Goal: Navigation & Orientation: Find specific page/section

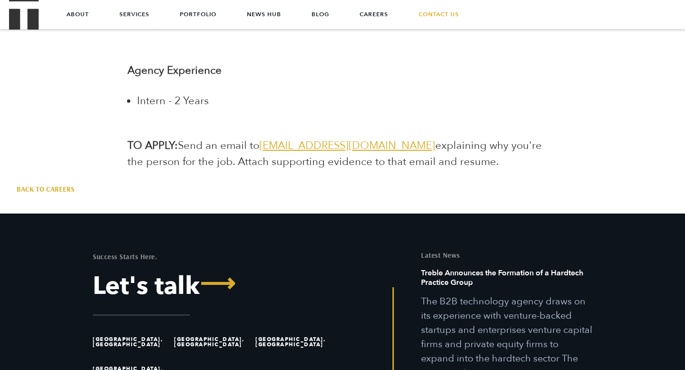
scroll to position [2016, 0]
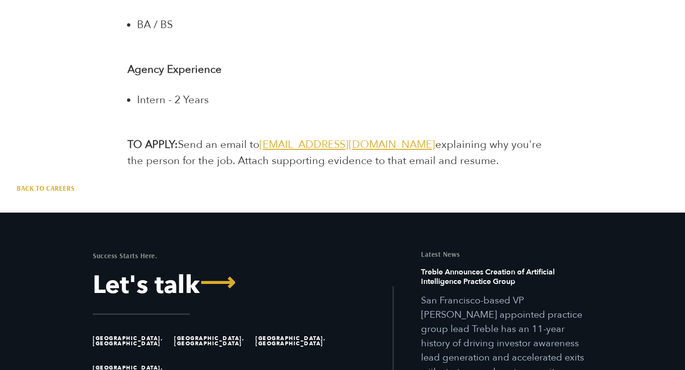
click at [222, 183] on div "Back to Careers" at bounding box center [343, 188] width 666 height 10
click at [232, 183] on div "Back to Careers" at bounding box center [343, 188] width 666 height 10
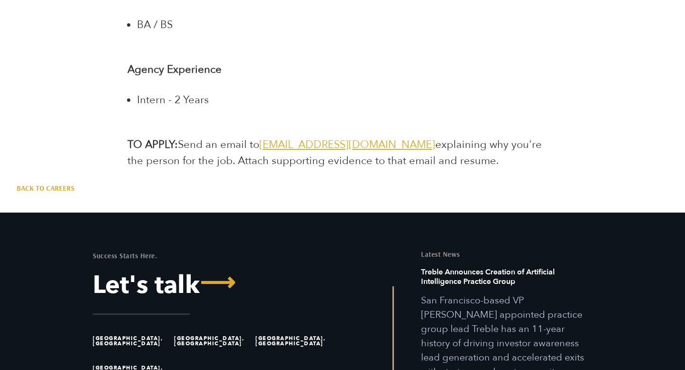
click at [232, 183] on div "Back to Careers" at bounding box center [343, 188] width 666 height 10
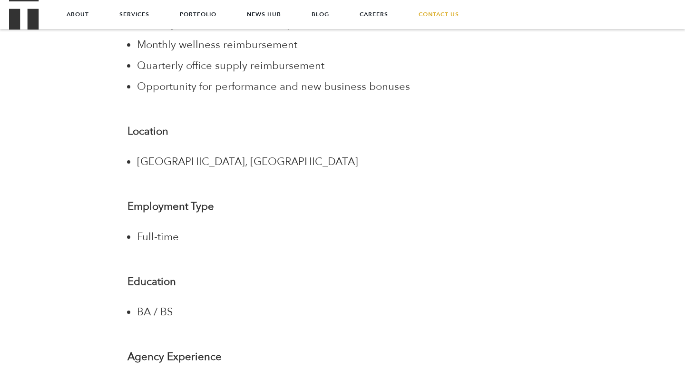
scroll to position [1435, 0]
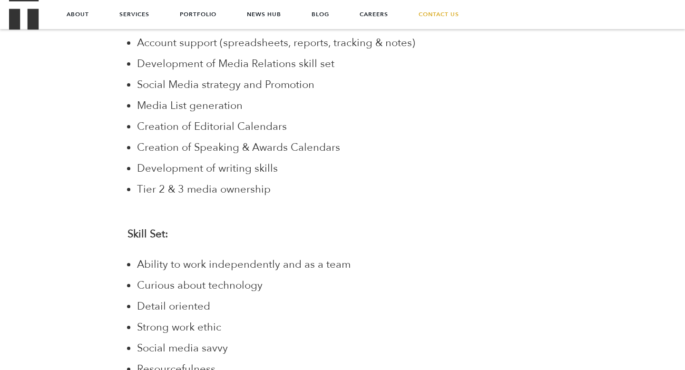
click at [234, 161] on span "Development of writing skills" at bounding box center [207, 168] width 141 height 14
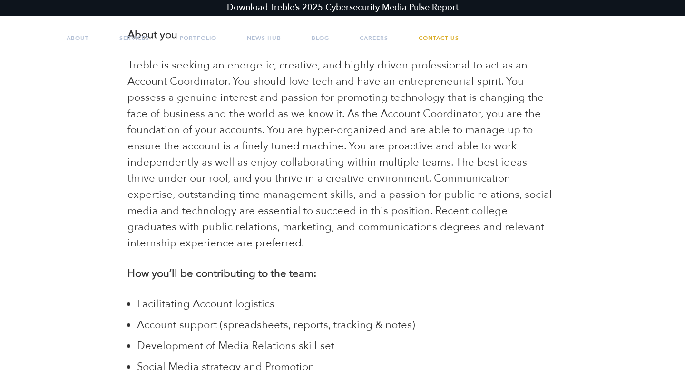
scroll to position [0, 0]
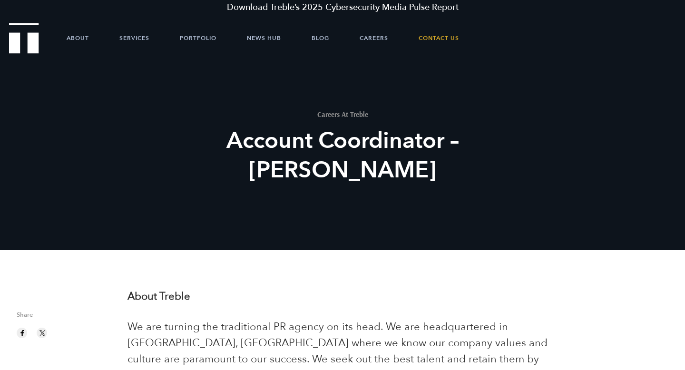
click at [234, 145] on h2 "Account Coordinator – [PERSON_NAME]" at bounding box center [342, 155] width 351 height 59
